Goal: Check status: Check status

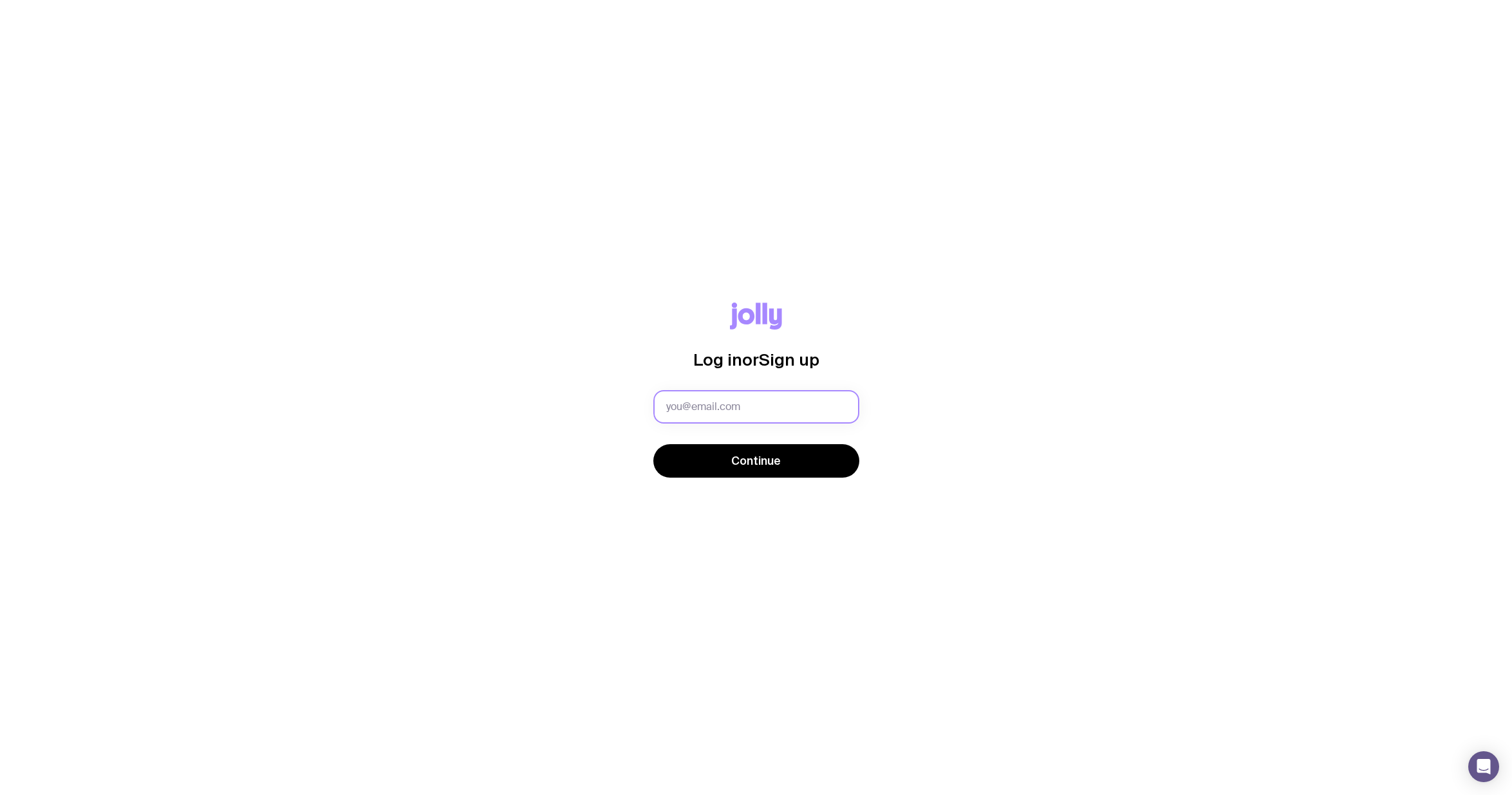
type input "[PERSON_NAME][EMAIL_ADDRESS][PERSON_NAME][DOMAIN_NAME]"
click at [754, 458] on span "Continue" at bounding box center [756, 460] width 50 height 16
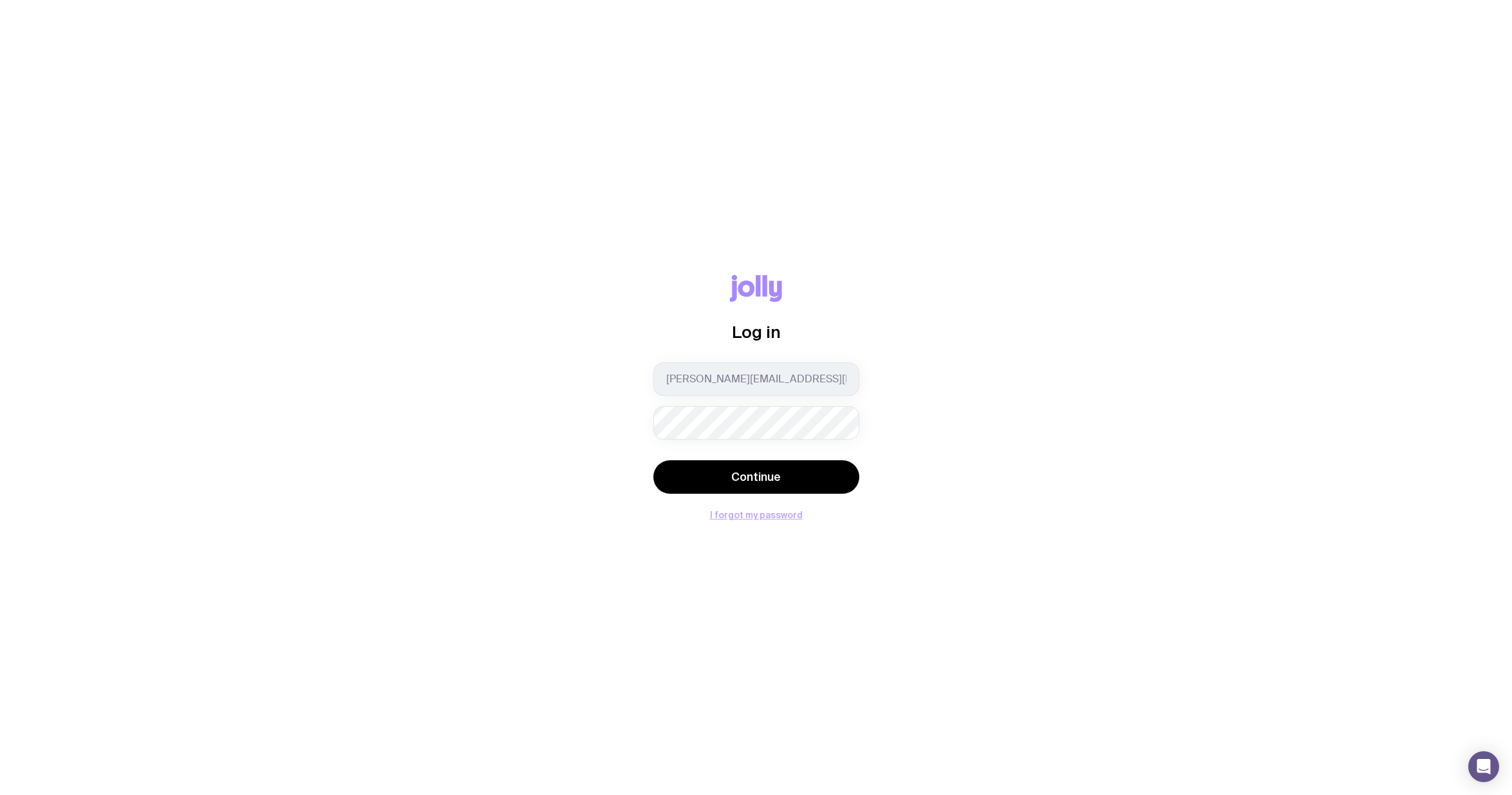
click at [750, 515] on button "I forgot my password" at bounding box center [756, 515] width 93 height 10
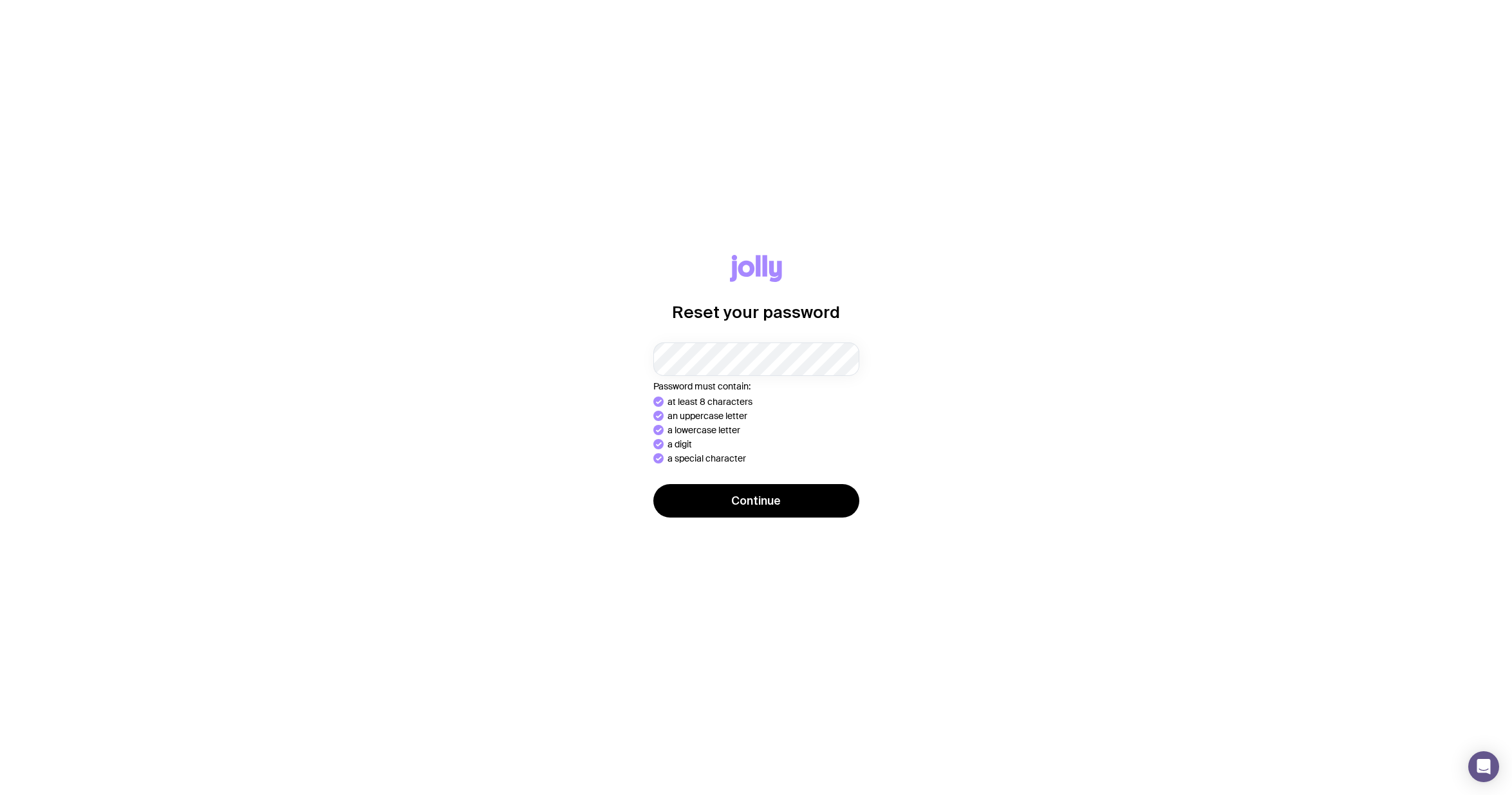
click at [653, 484] on button "Continue" at bounding box center [756, 500] width 206 height 33
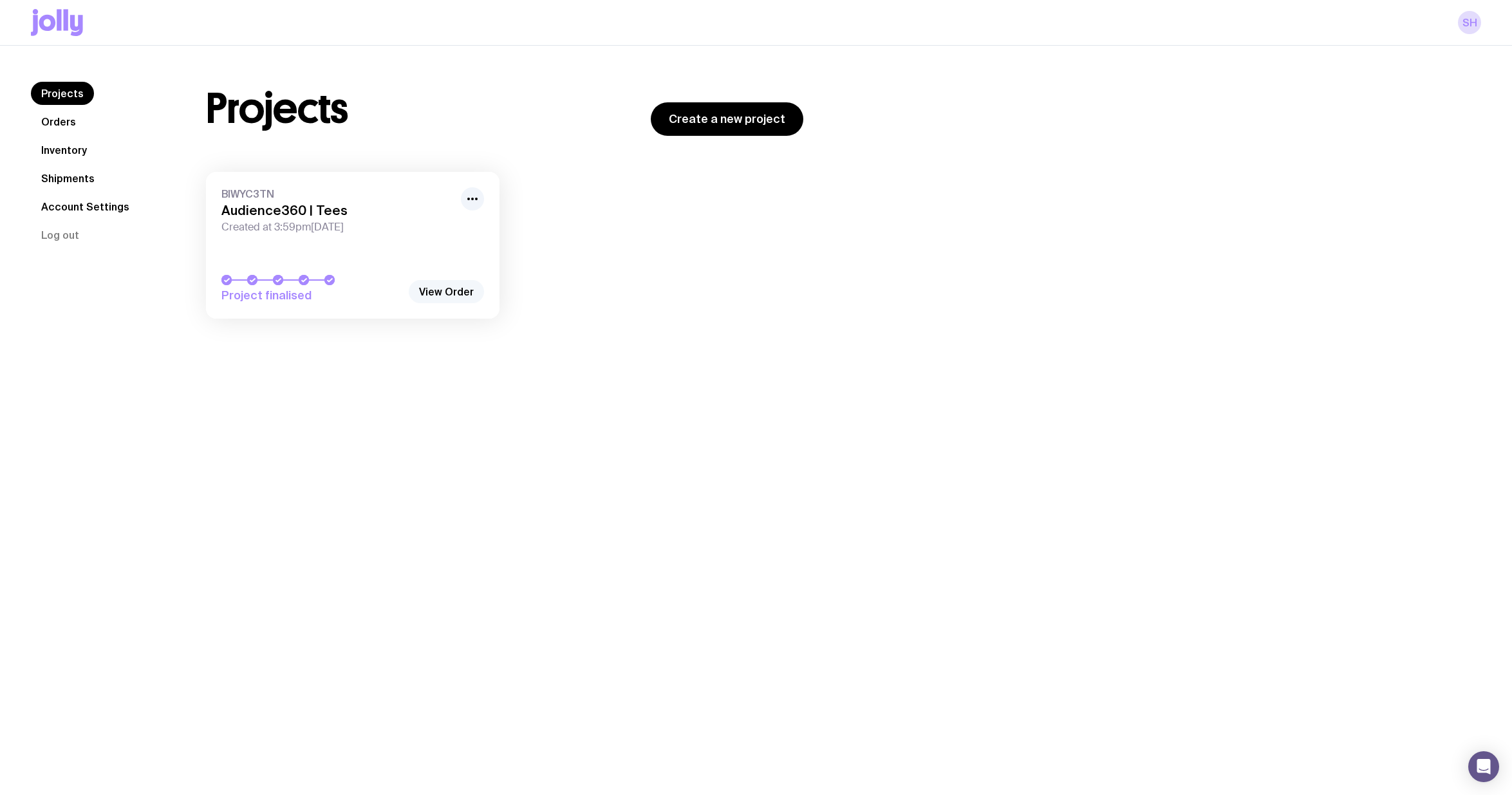
click at [455, 291] on link "View Order" at bounding box center [446, 291] width 75 height 23
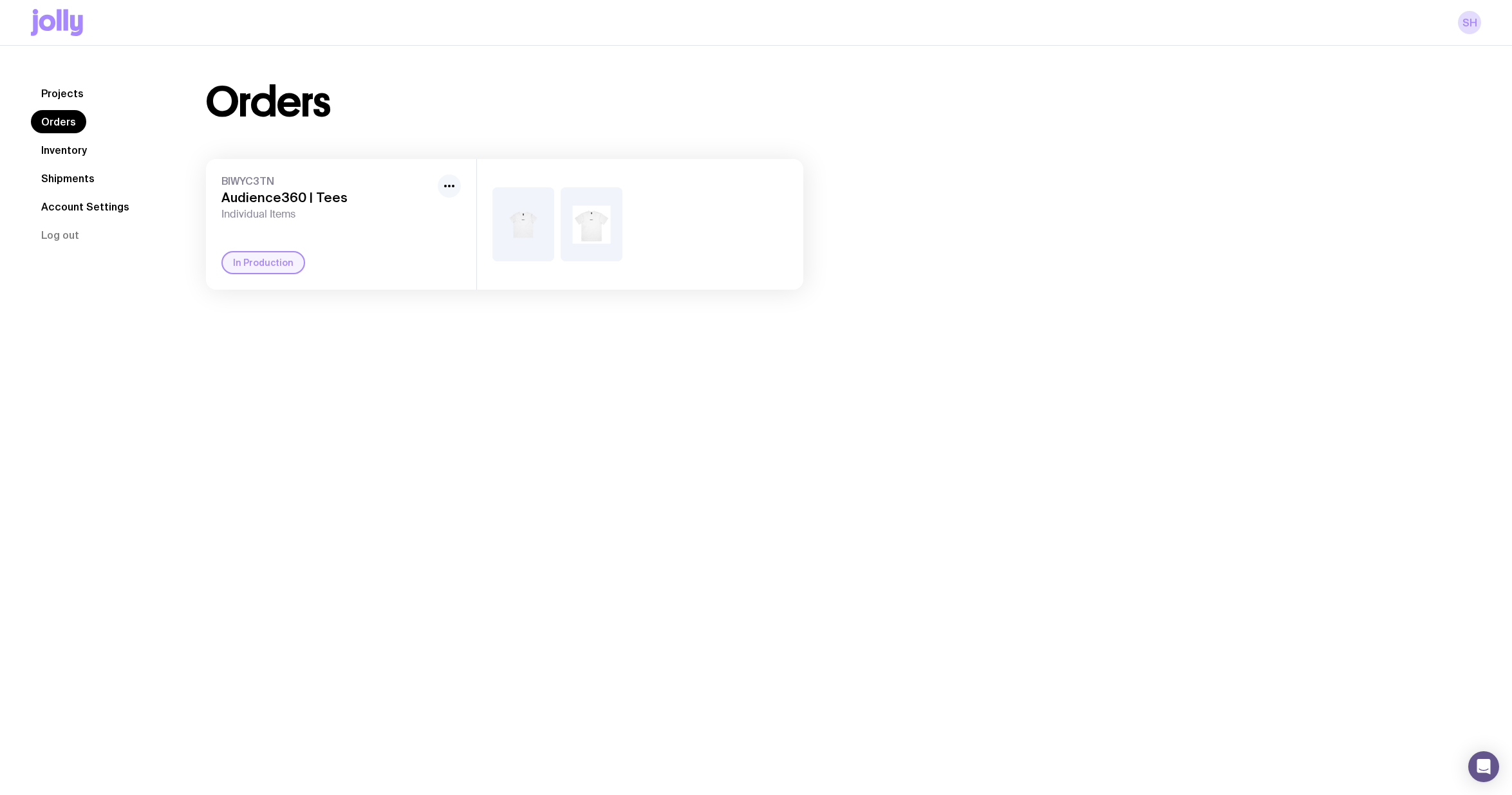
click at [451, 187] on icon "button" at bounding box center [449, 186] width 16 height 16
click at [405, 259] on div "In Production" at bounding box center [341, 263] width 240 height 23
click at [60, 151] on link "Inventory" at bounding box center [64, 150] width 67 height 23
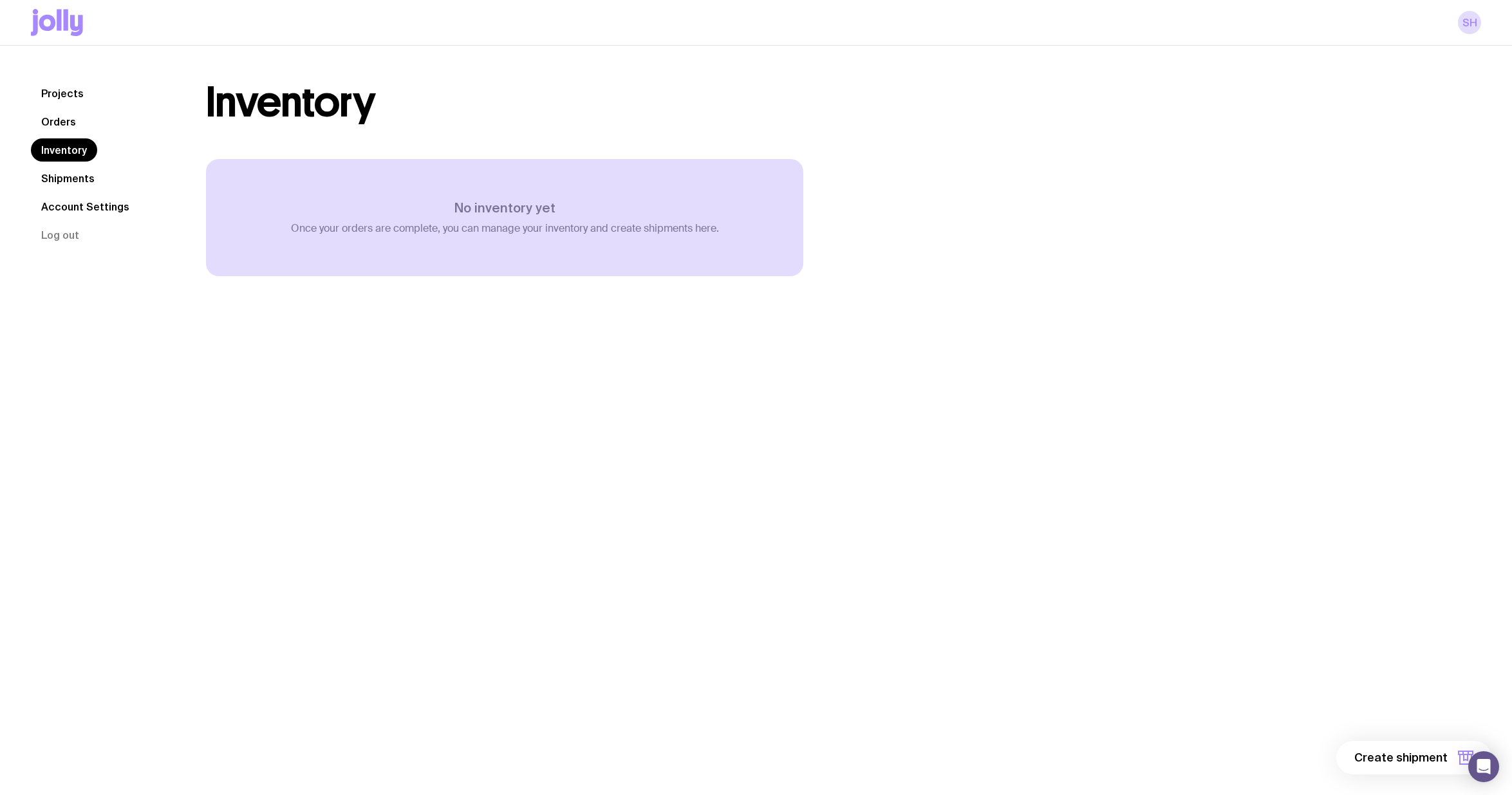
click at [63, 178] on link "Shipments" at bounding box center [68, 179] width 74 height 23
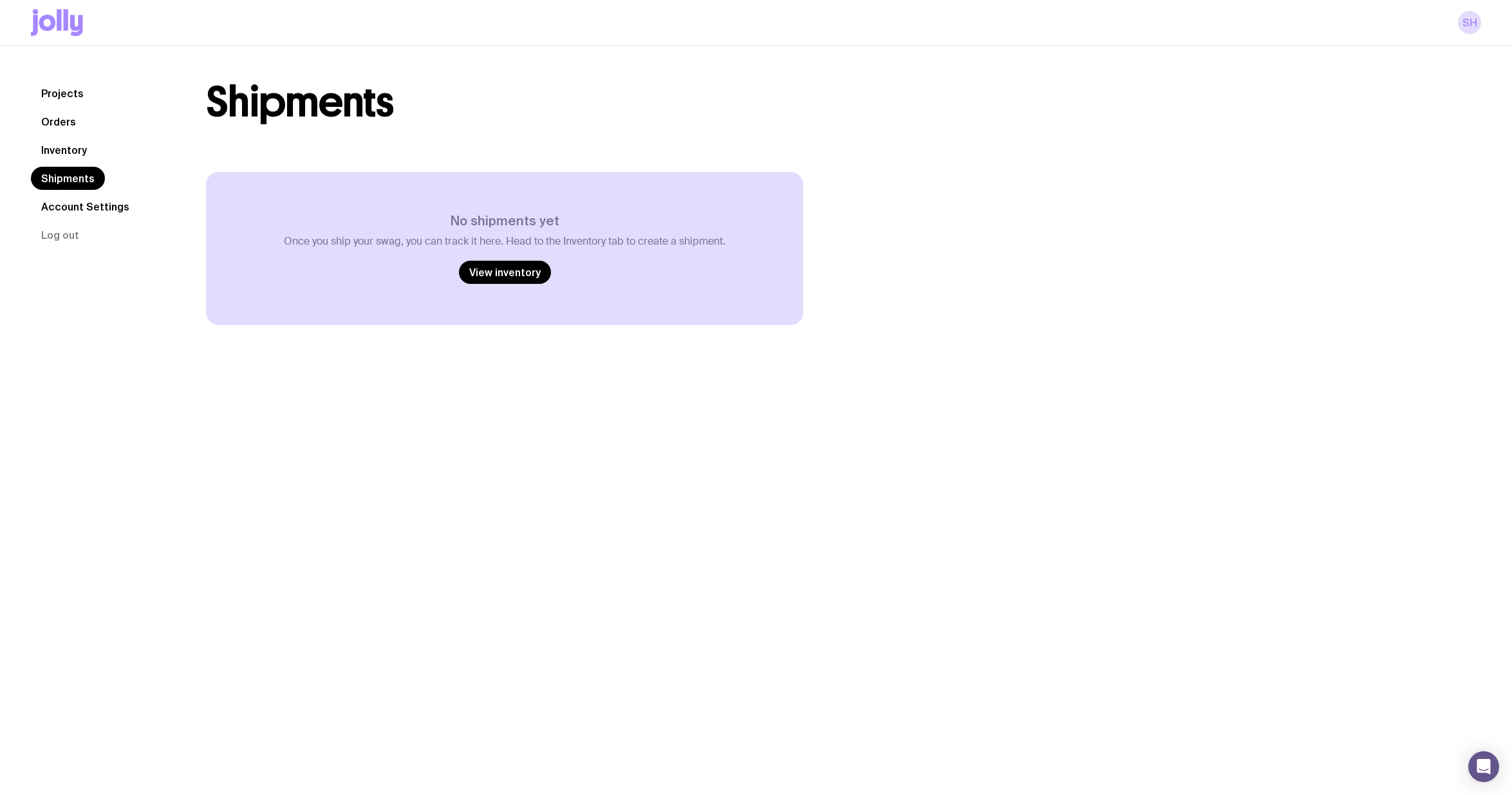
click at [67, 206] on link "Account Settings" at bounding box center [86, 206] width 109 height 23
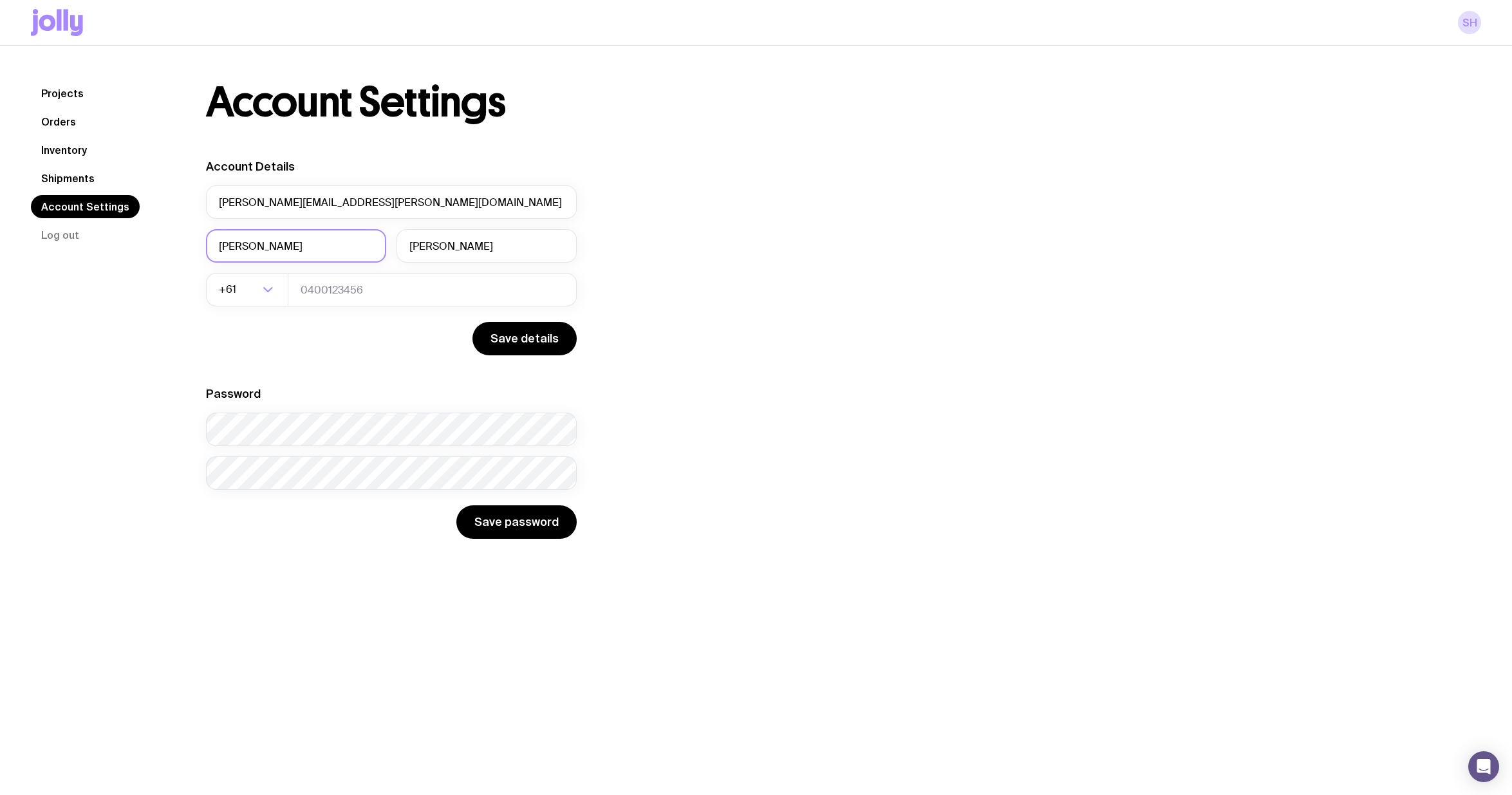
drag, startPoint x: 878, startPoint y: 428, endPoint x: 331, endPoint y: 229, distance: 582.1
click at [874, 426] on div "Account Settings Account Details [PERSON_NAME][EMAIL_ADDRESS][PERSON_NAME][DOMA…" at bounding box center [828, 310] width 1306 height 457
drag, startPoint x: 67, startPoint y: 178, endPoint x: 73, endPoint y: 172, distance: 8.5
click at [67, 178] on link "Shipments" at bounding box center [68, 179] width 74 height 23
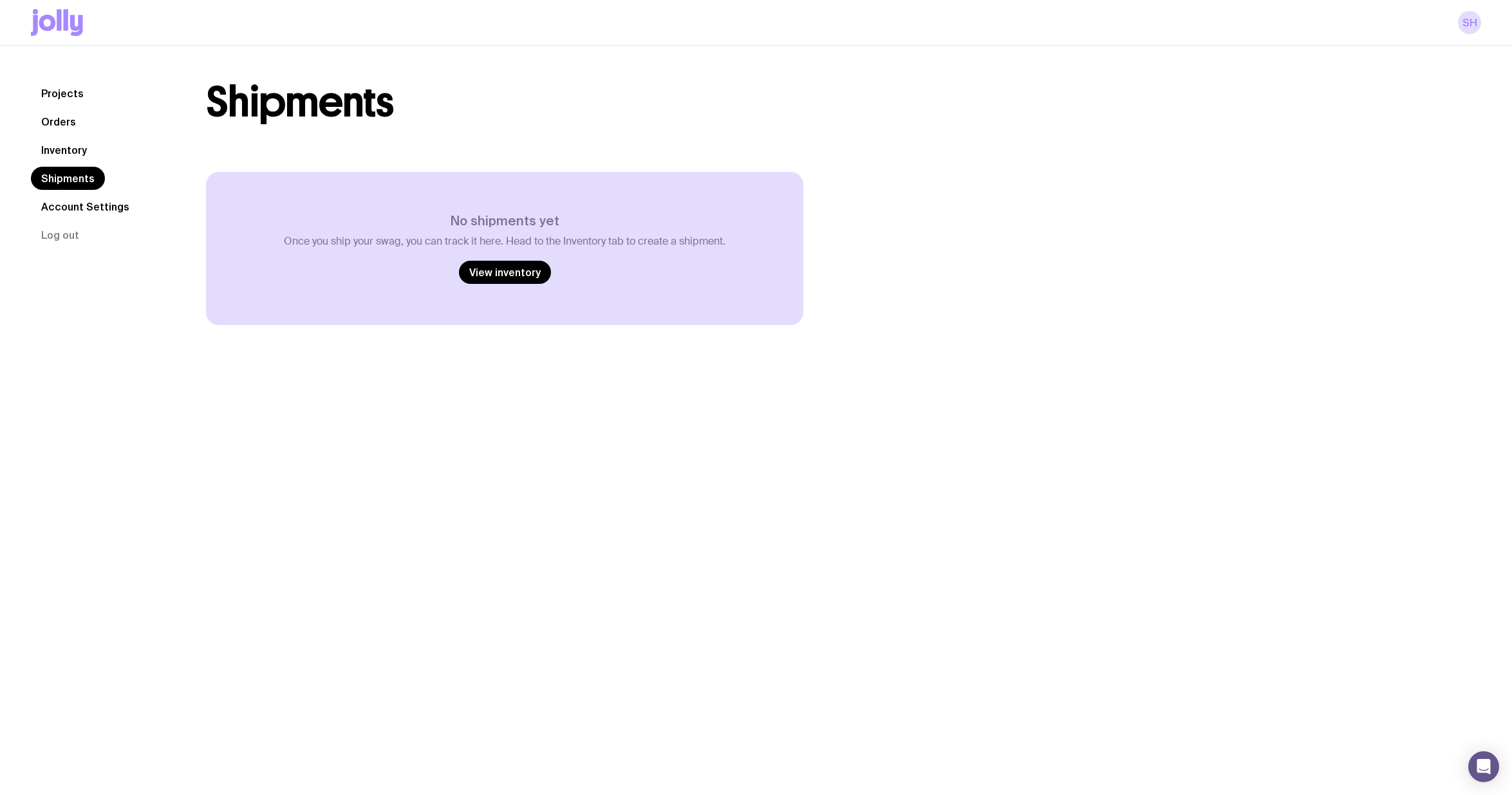
click at [56, 146] on link "Inventory" at bounding box center [64, 150] width 67 height 23
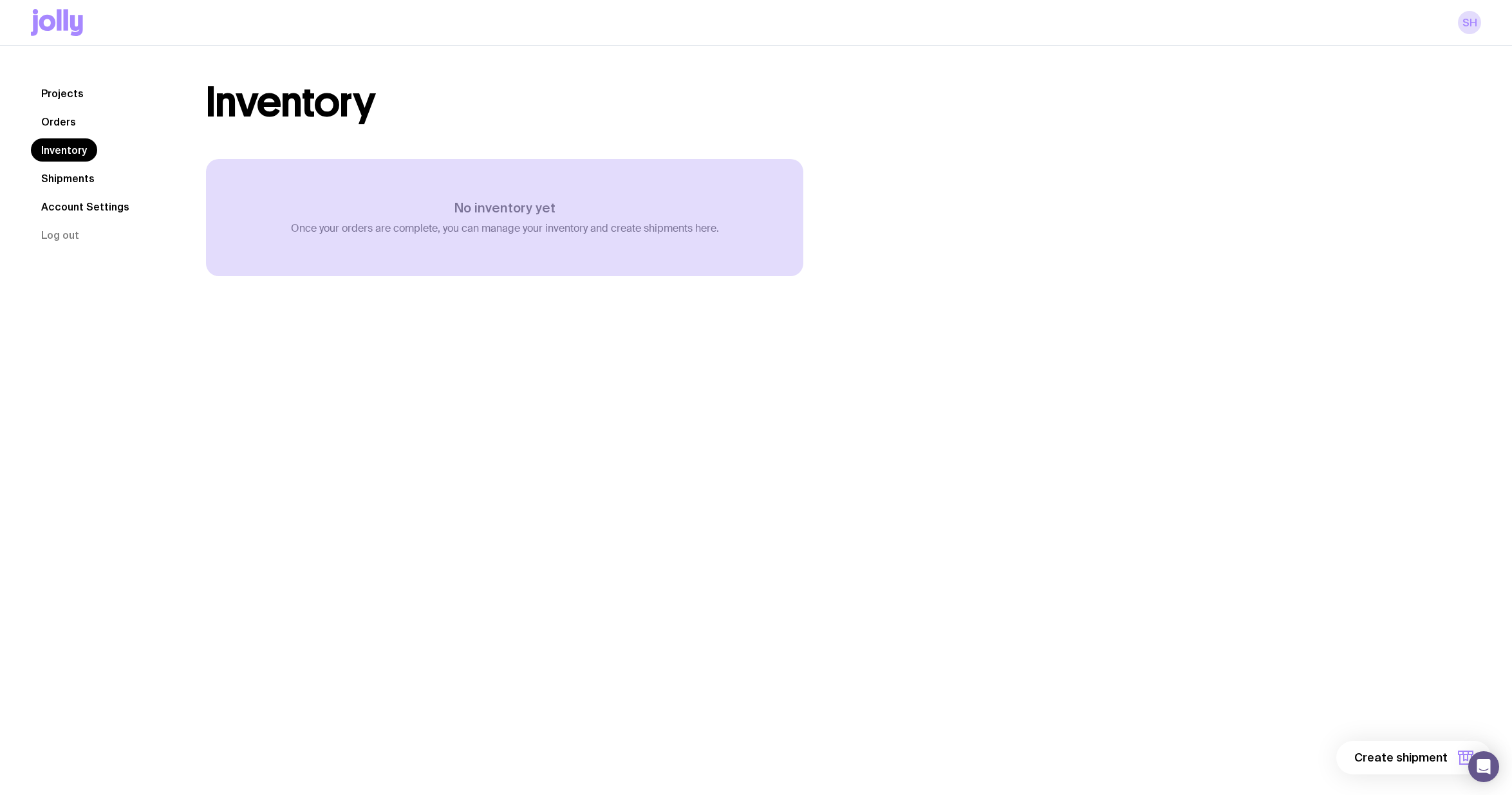
click at [56, 126] on link "Orders" at bounding box center [59, 122] width 56 height 23
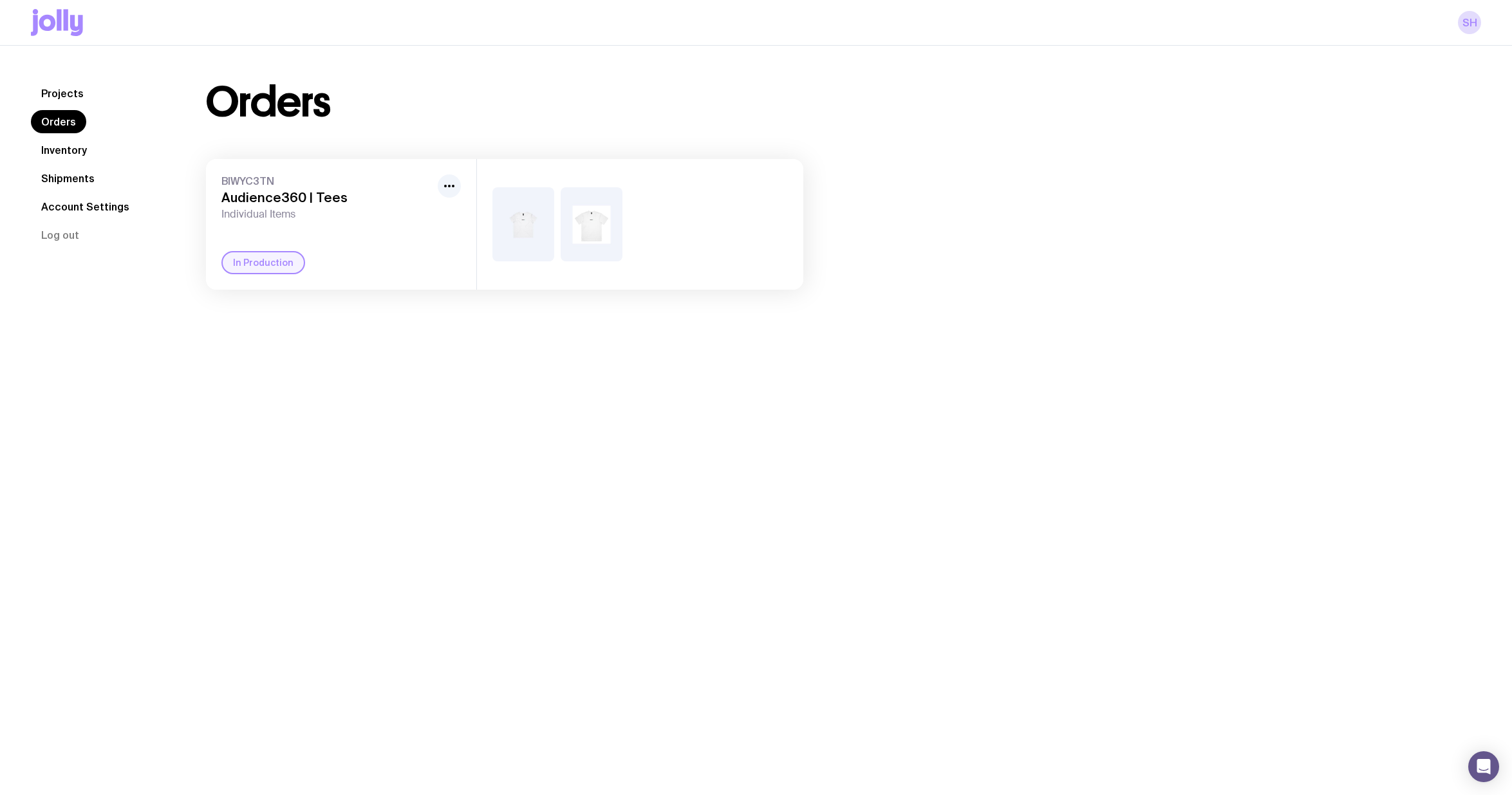
click at [317, 199] on h3 "Audience360 | Tees" at bounding box center [327, 198] width 211 height 16
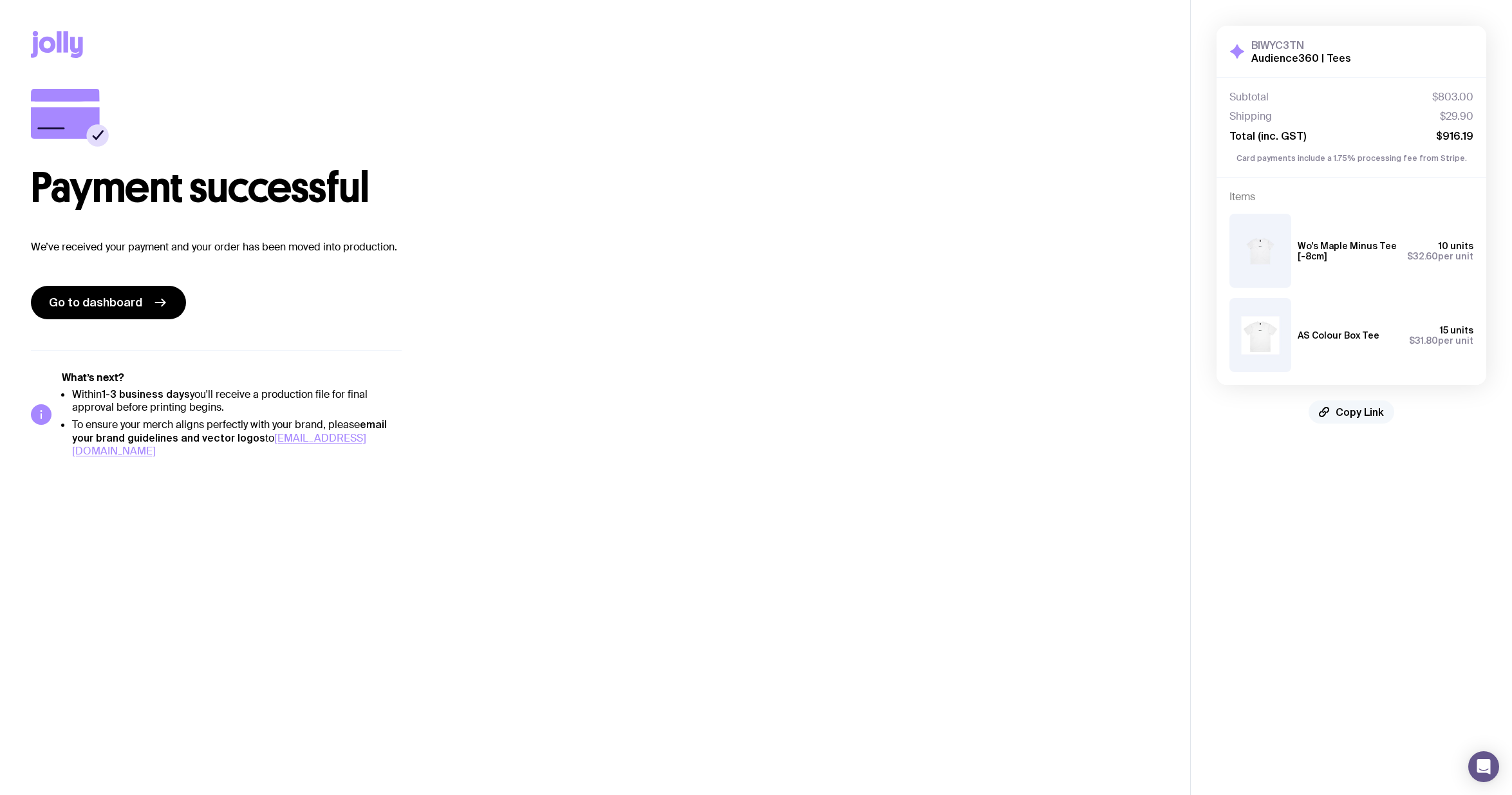
click at [1350, 416] on span "Copy Link" at bounding box center [1359, 411] width 48 height 13
click at [631, 365] on div "Payment successful We’ve received your payment and your order has been moved in…" at bounding box center [595, 273] width 1128 height 369
click at [111, 299] on span "Go to dashboard" at bounding box center [95, 302] width 93 height 16
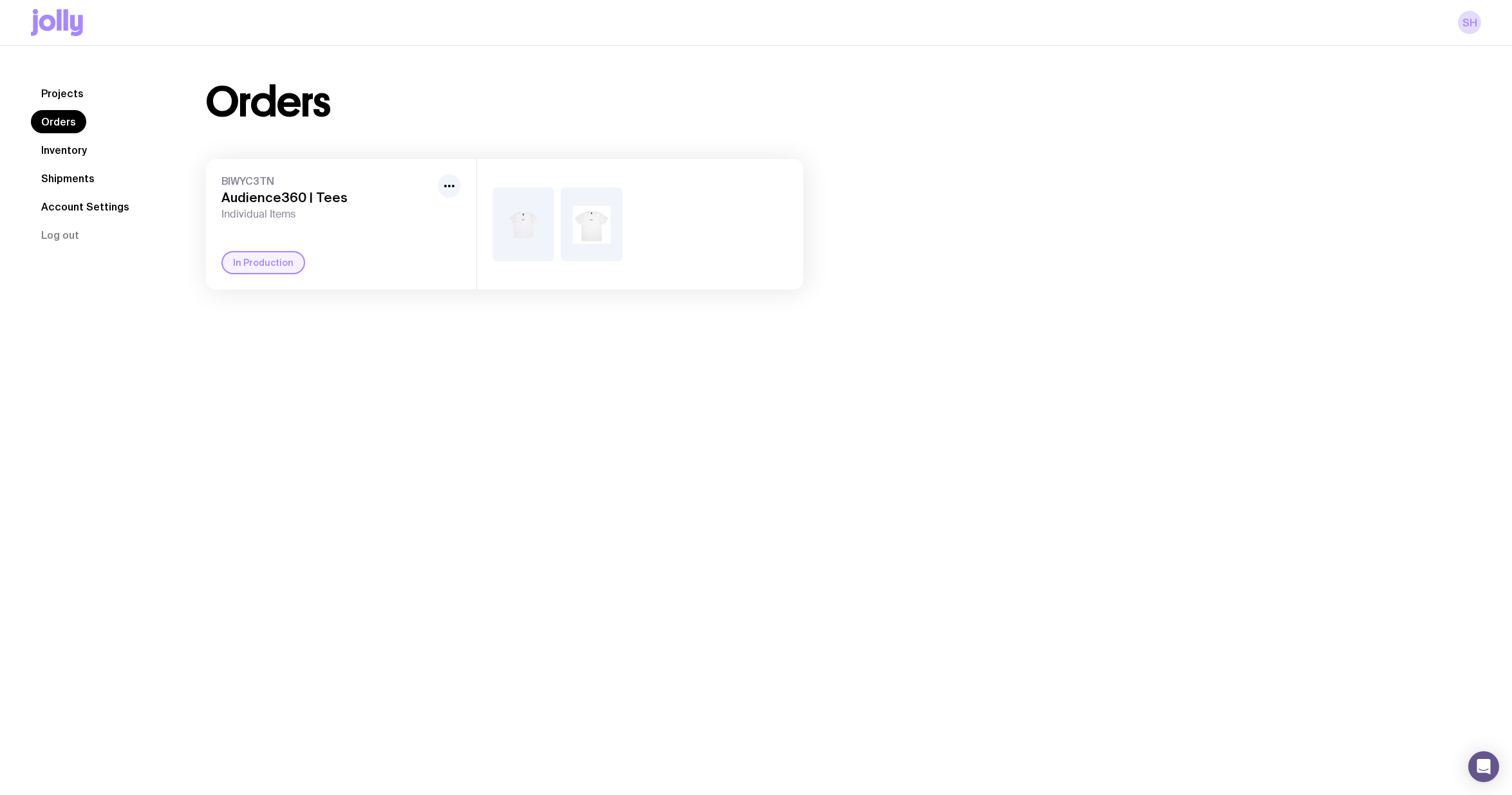
click at [264, 264] on div "In Production" at bounding box center [263, 263] width 84 height 23
click at [270, 186] on span "BIWYC3TN" at bounding box center [327, 181] width 211 height 13
click at [451, 181] on icon "button" at bounding box center [449, 186] width 16 height 16
drag, startPoint x: 363, startPoint y: 253, endPoint x: 224, endPoint y: 244, distance: 139.3
click at [363, 253] on div "In Production" at bounding box center [341, 263] width 240 height 23
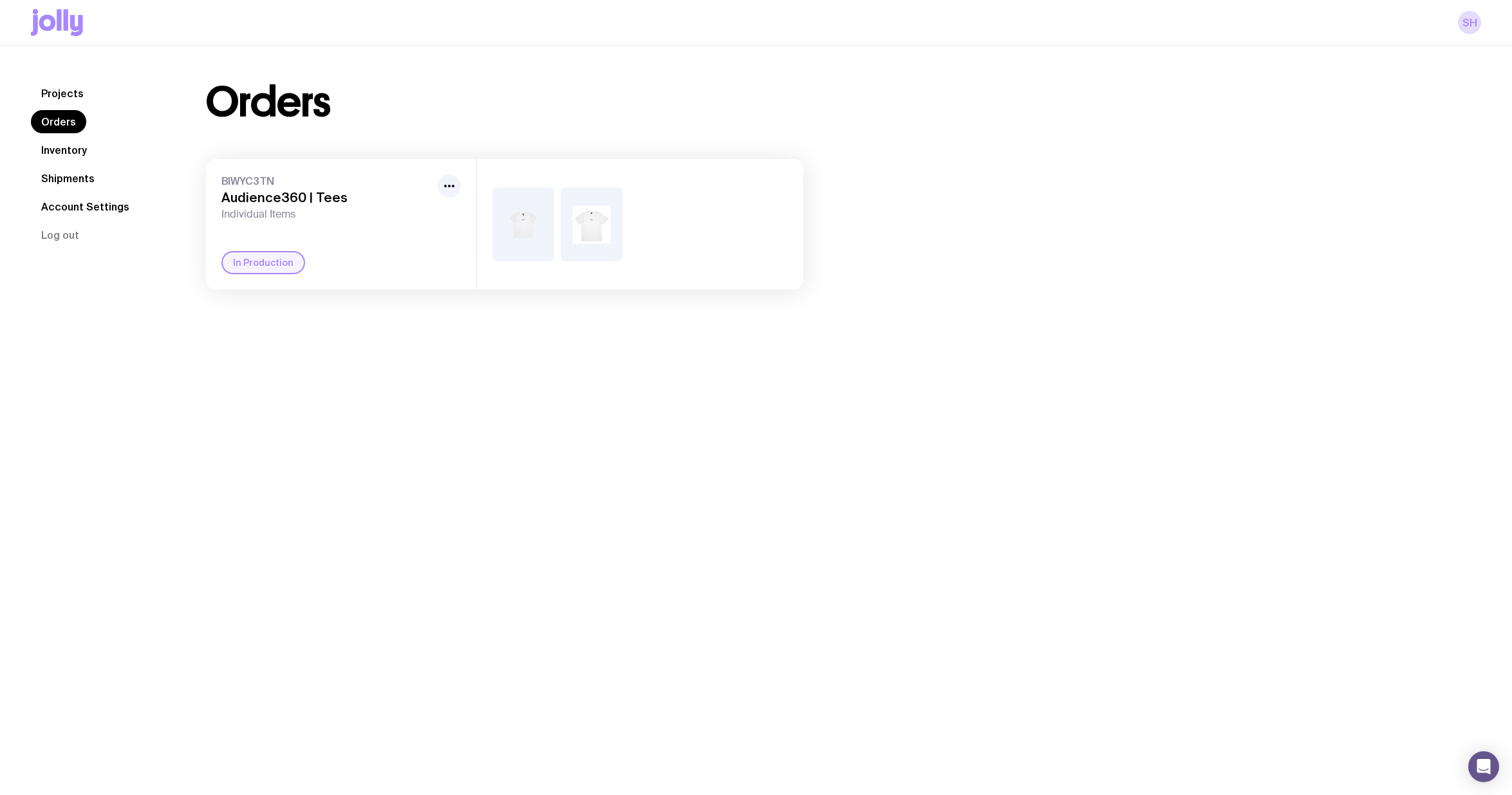
drag, startPoint x: 61, startPoint y: 91, endPoint x: 284, endPoint y: 51, distance: 226.6
click at [61, 91] on link "Projects" at bounding box center [62, 93] width 63 height 23
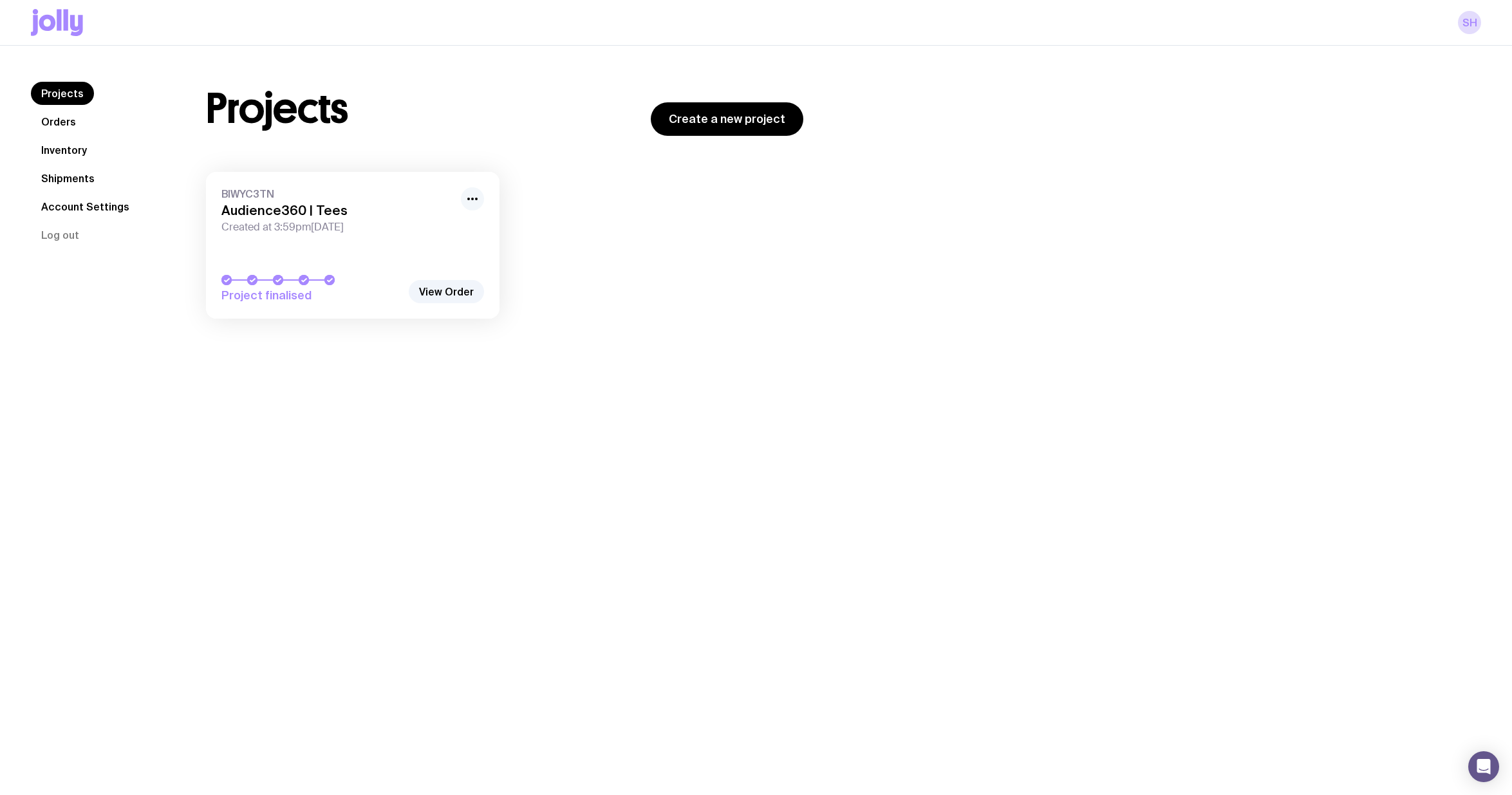
click at [470, 198] on icon "button" at bounding box center [472, 199] width 16 height 16
click at [642, 228] on div "BIWYC3TN Audience360 | Tees Created at 3:59pm, Tue 26th Aug 2025 Project finali…" at bounding box center [504, 251] width 597 height 160
